Goal: Task Accomplishment & Management: Use online tool/utility

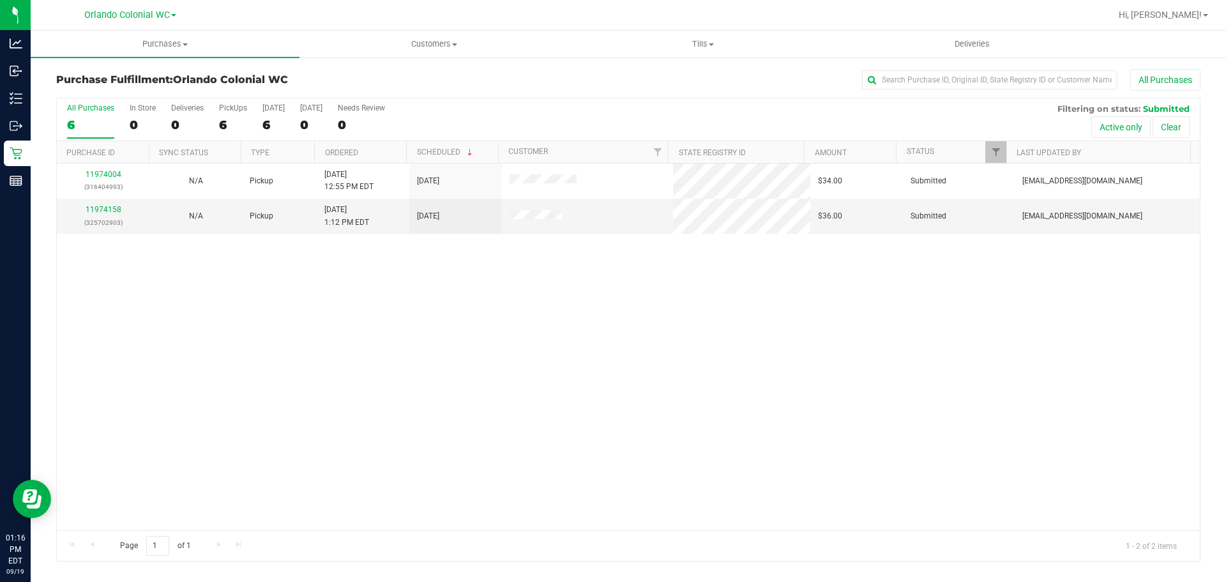
click at [824, 388] on div "11974004 (316404993) N/A Pickup [DATE] 12:55 PM EDT 9/19/2025 $34.00 Submitted …" at bounding box center [628, 346] width 1143 height 366
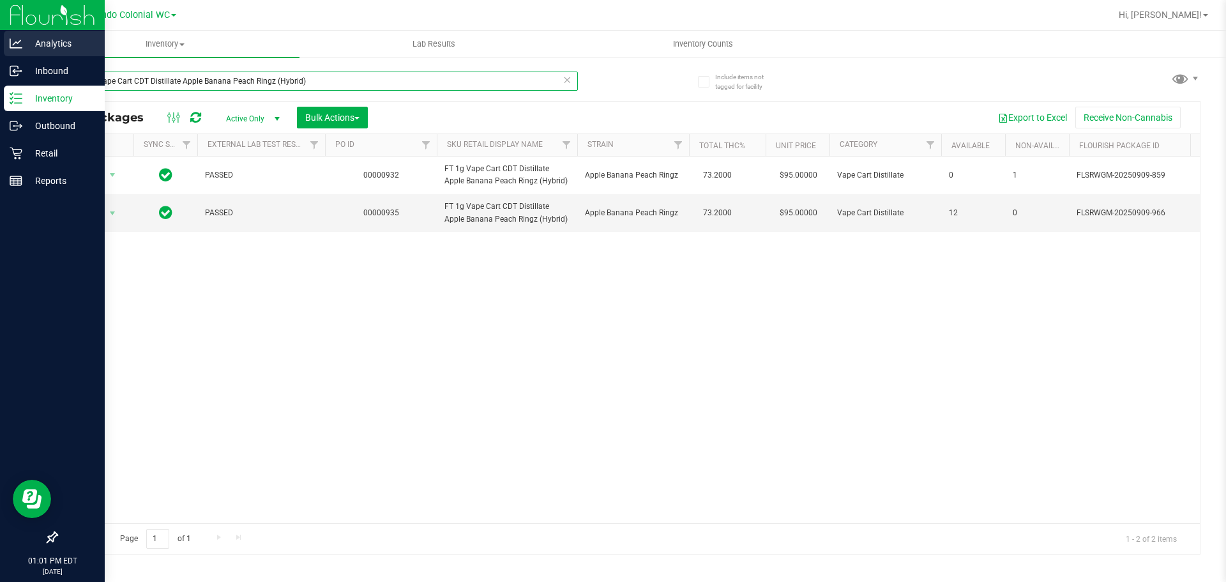
drag, startPoint x: 342, startPoint y: 84, endPoint x: 0, endPoint y: 51, distance: 343.1
click at [0, 49] on div "Analytics Inbound Inventory Outbound Retail Reports 01:01 PM EDT [DATE] 09/19 O…" at bounding box center [613, 291] width 1226 height 582
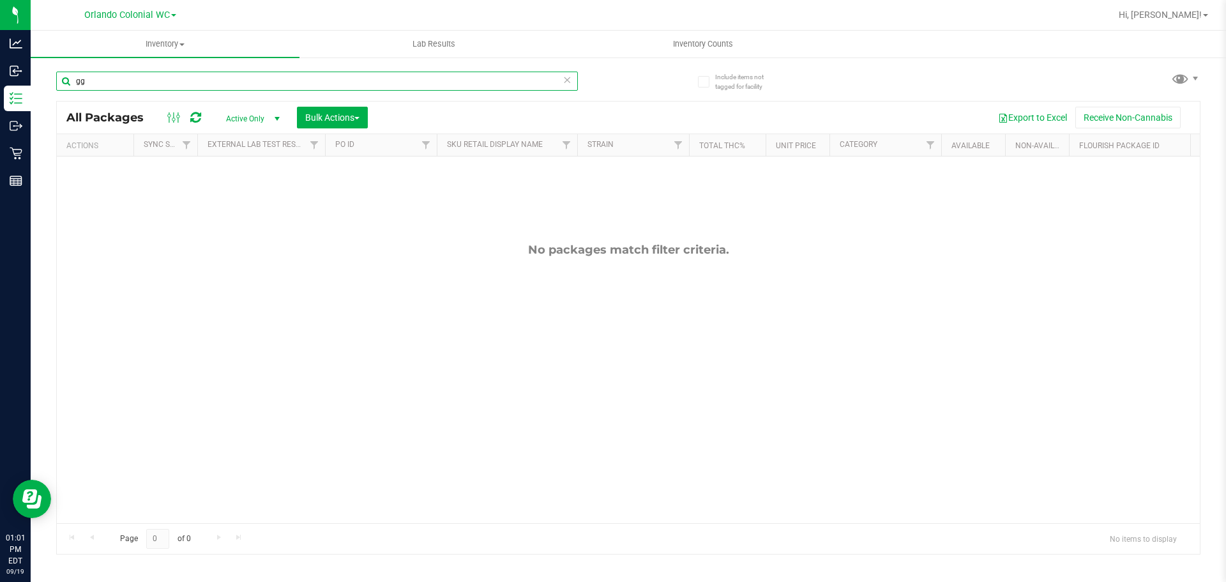
type input "g"
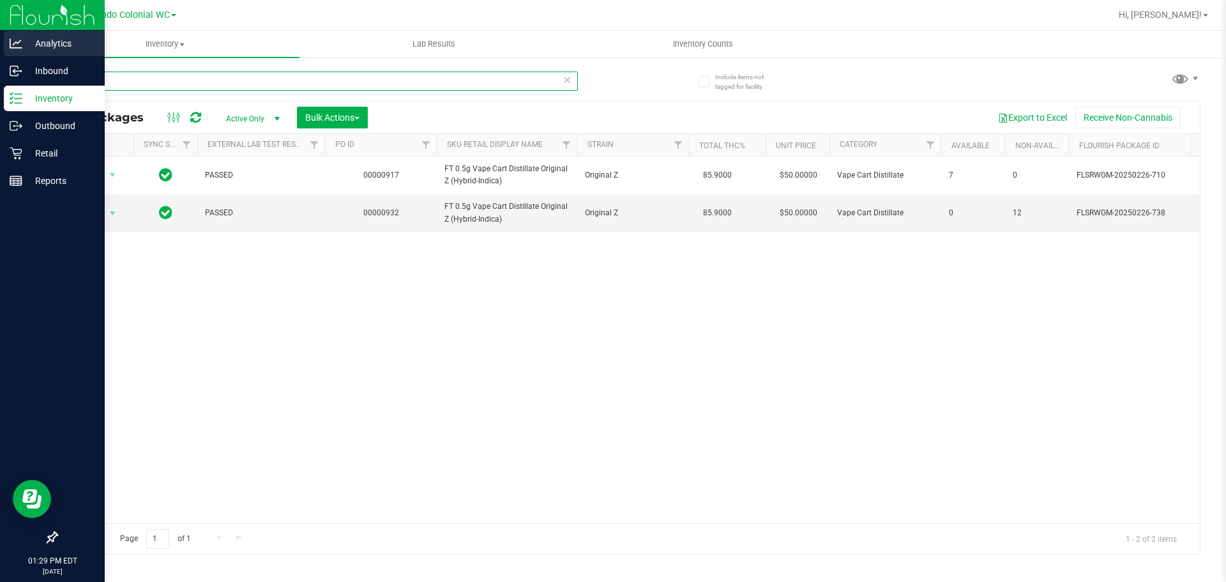
drag, startPoint x: 230, startPoint y: 76, endPoint x: 0, endPoint y: 38, distance: 233.0
click at [0, 44] on div "Analytics Inbound Inventory Outbound Retail Reports 01:29 PM EDT [DATE] 09/19 O…" at bounding box center [613, 291] width 1226 height 582
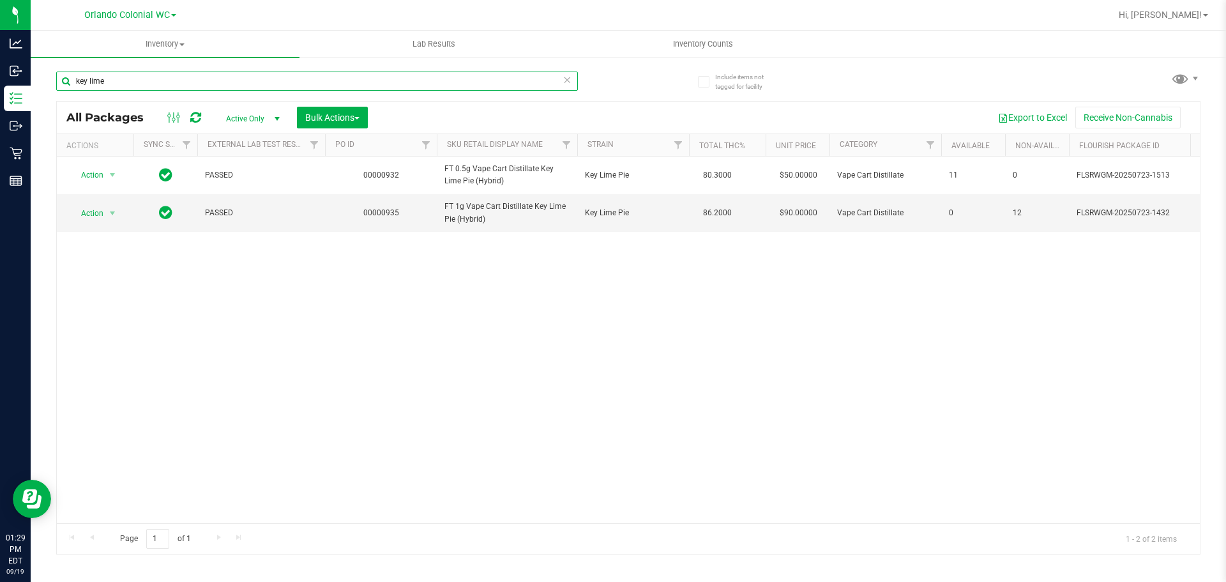
type input "key lime"
click at [80, 216] on span "Action" at bounding box center [87, 213] width 34 height 18
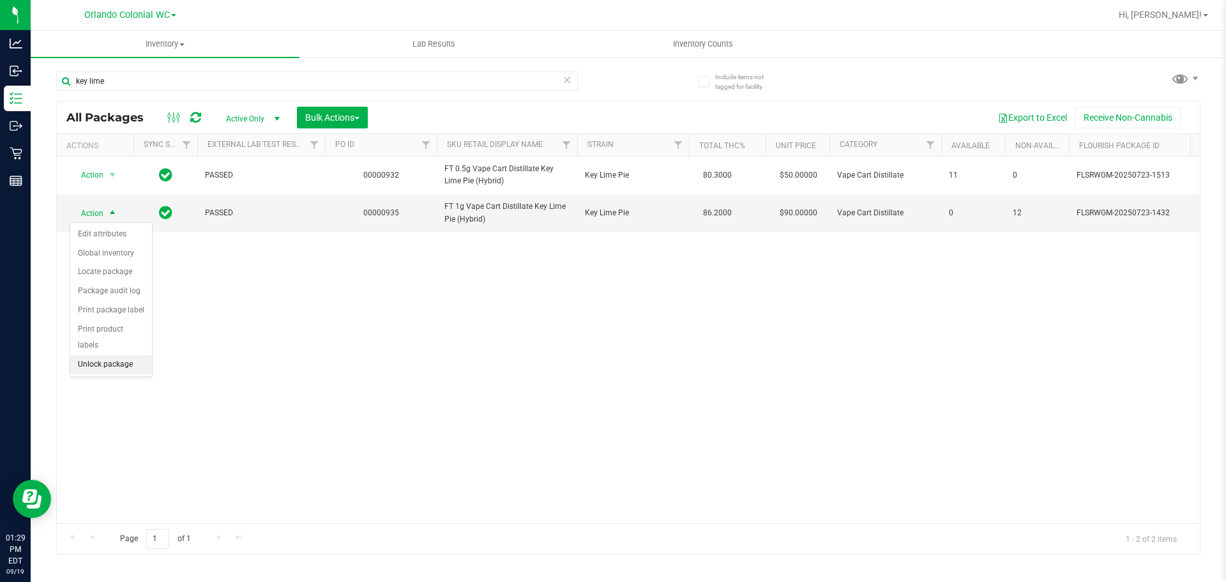
click at [140, 355] on li "Unlock package" at bounding box center [111, 364] width 82 height 19
